Goal: Information Seeking & Learning: Learn about a topic

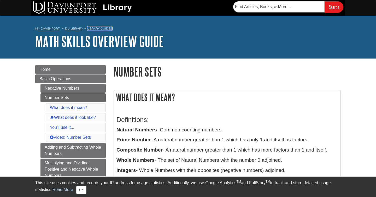
click at [104, 30] on link "Library Guides" at bounding box center [99, 29] width 25 height 4
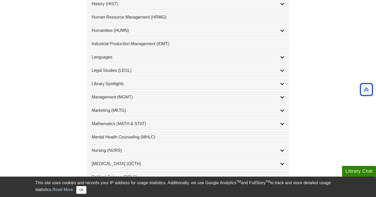
scroll to position [396, 0]
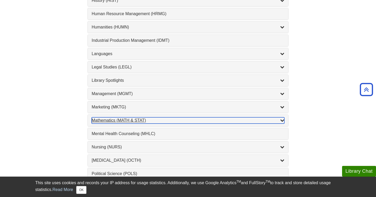
click at [138, 119] on div "Mathematics (MATH & STAT) , 3 guides" at bounding box center [188, 120] width 193 height 6
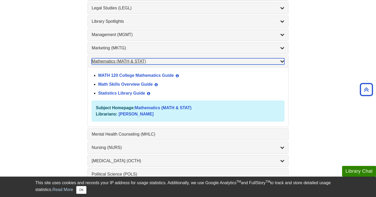
scroll to position [458, 0]
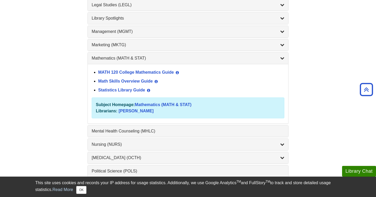
click at [150, 79] on div "Math Skills Overview Guide View Guide Info" at bounding box center [191, 81] width 186 height 9
click at [147, 82] on link "Math Skills Overview Guide" at bounding box center [125, 81] width 55 height 4
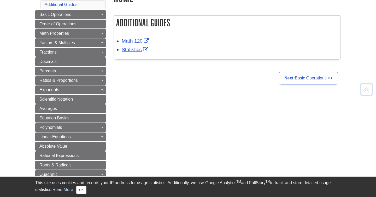
scroll to position [75, 0]
click at [131, 41] on link "Math 120" at bounding box center [136, 40] width 28 height 5
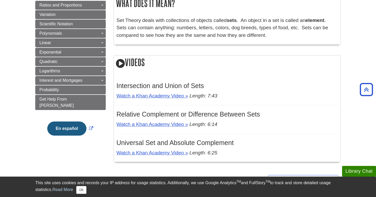
scroll to position [92, 0]
